Goal: Task Accomplishment & Management: Manage account settings

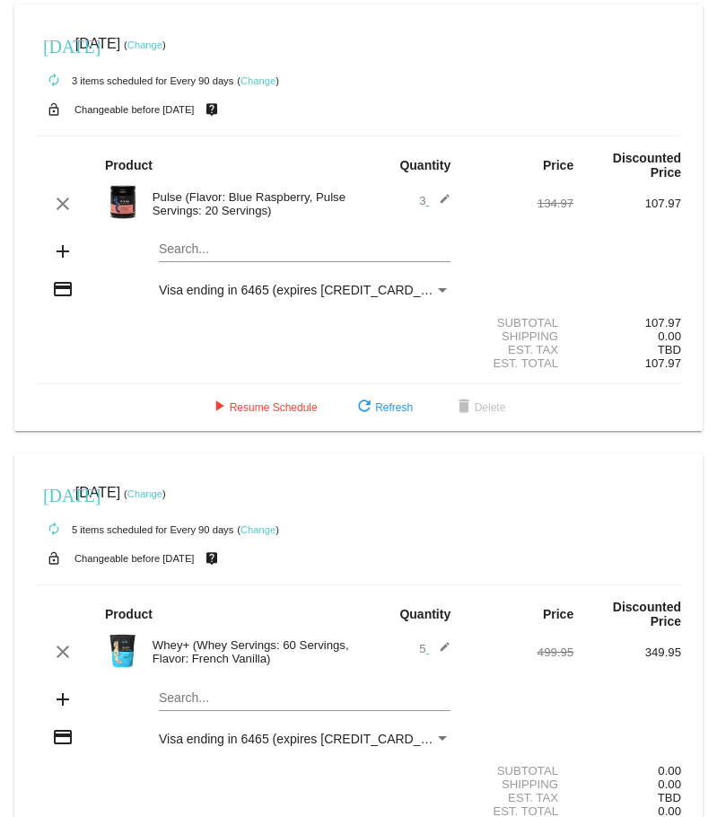
scroll to position [84, 0]
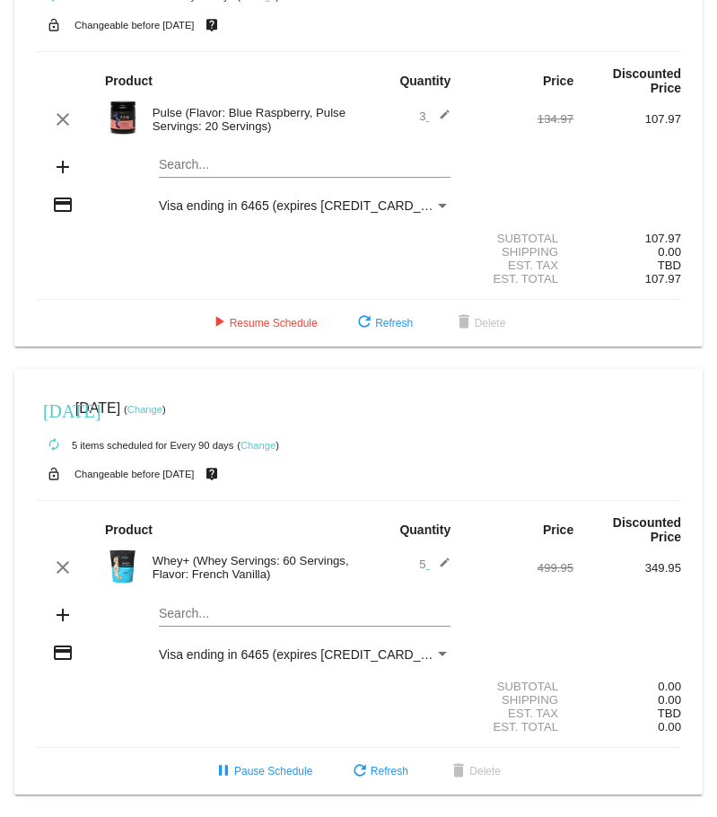
click at [162, 404] on link "Change" at bounding box center [144, 409] width 35 height 11
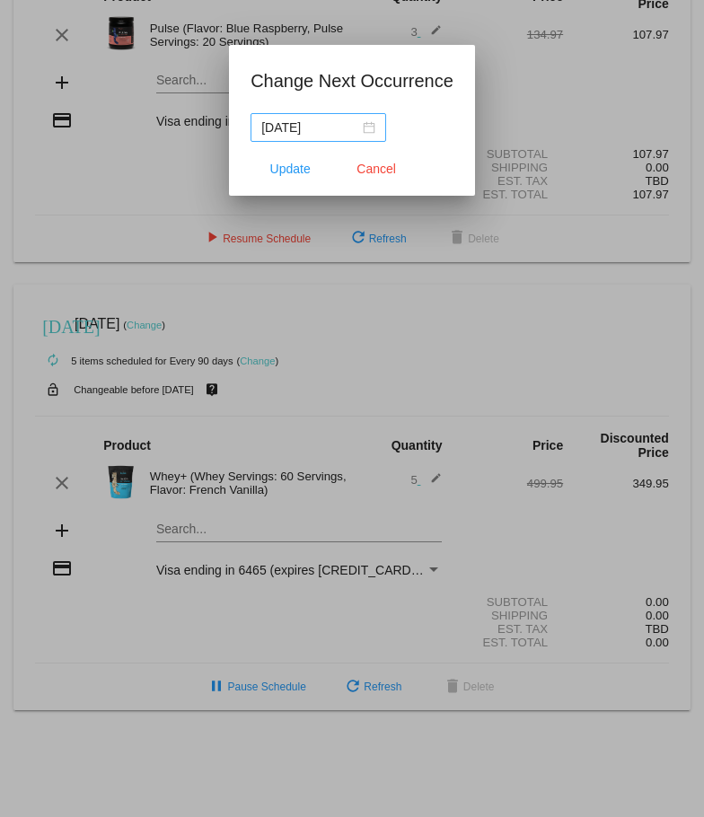
click at [366, 128] on div "[DATE]" at bounding box center [318, 128] width 114 height 20
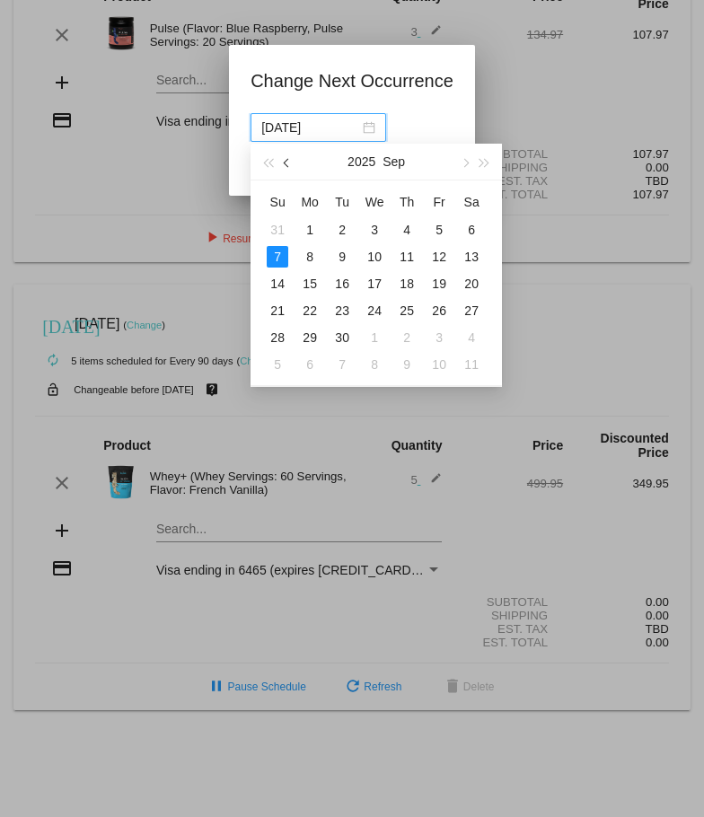
click at [288, 166] on span "button" at bounding box center [288, 163] width 9 height 9
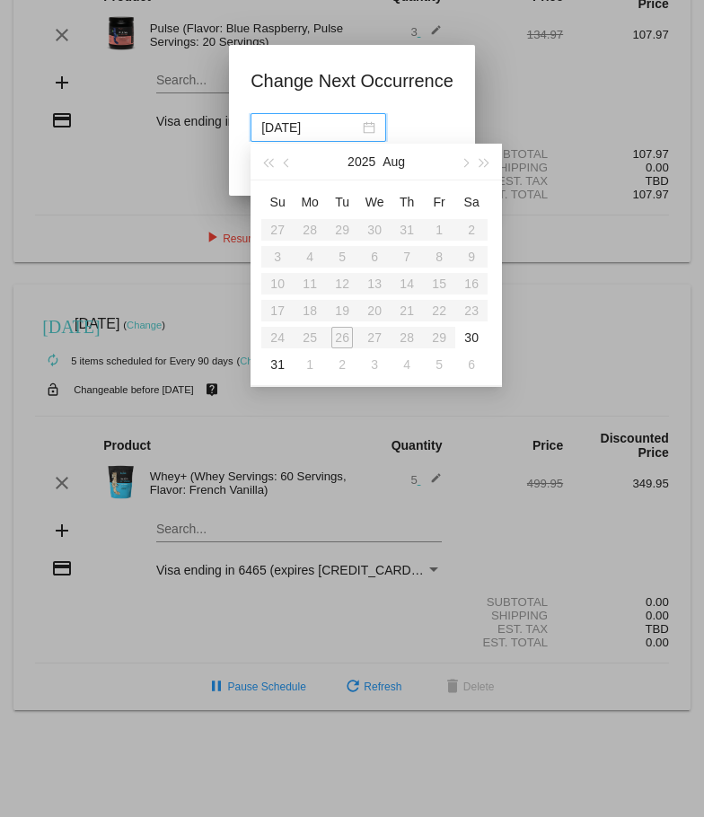
click at [441, 338] on table "Su Mo Tu We Th Fr Sa 27 28 29 30 31 1 2 3 4 5 6 7 8 9 10 11 12 13 14 15 16 17 1…" at bounding box center [374, 283] width 226 height 190
click at [466, 160] on span "button" at bounding box center [464, 163] width 9 height 9
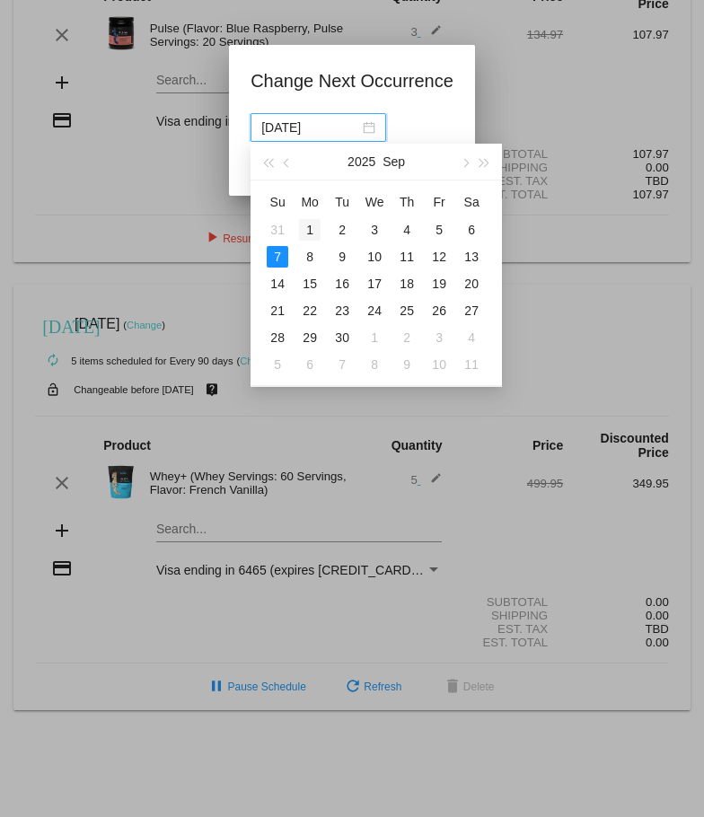
click at [314, 230] on div "1" at bounding box center [310, 230] width 22 height 22
type input "[DATE]"
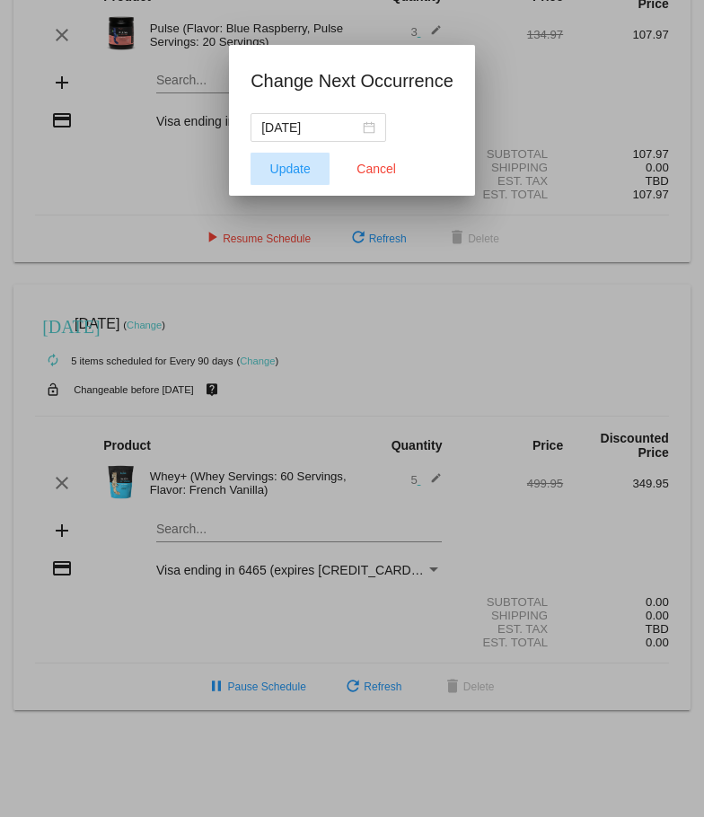
click at [286, 170] on span "Update" at bounding box center [290, 169] width 40 height 14
